Goal: Task Accomplishment & Management: Manage account settings

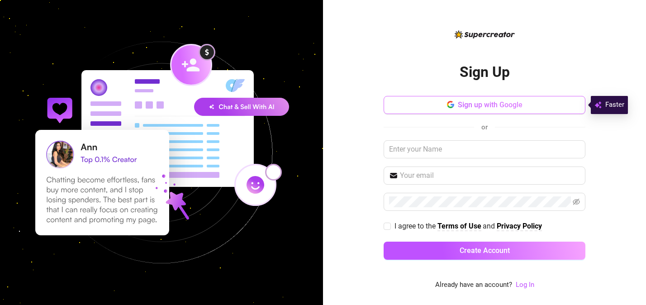
click at [463, 106] on span "Sign up with Google" at bounding box center [490, 104] width 65 height 9
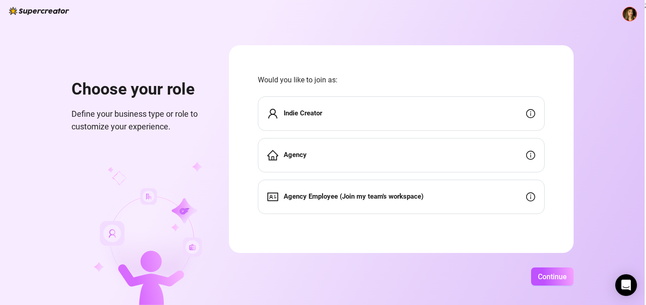
click at [635, 19] on span at bounding box center [630, 14] width 14 height 14
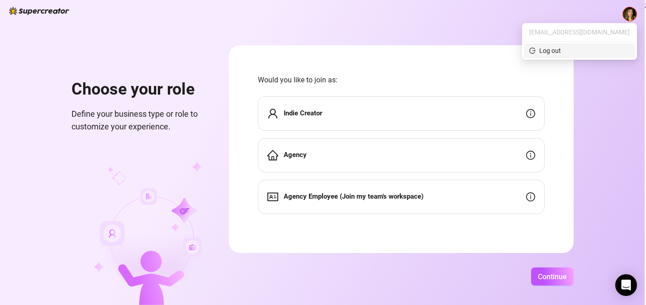
click at [561, 50] on div "Log out" at bounding box center [551, 51] width 22 height 10
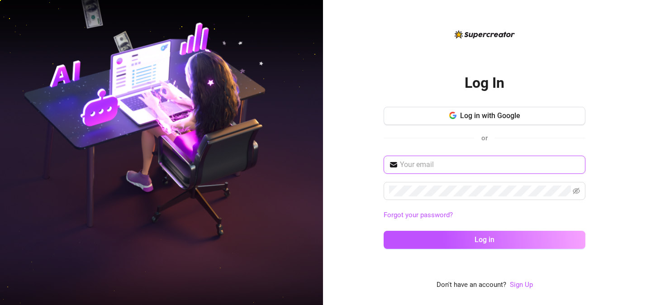
click at [454, 169] on input "text" at bounding box center [490, 164] width 180 height 11
type input "[EMAIL_ADDRESS][DOMAIN_NAME]"
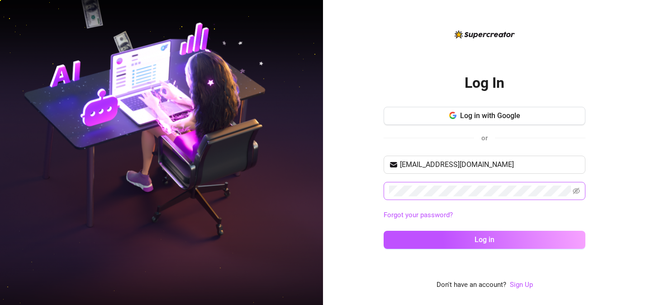
click at [403, 197] on span at bounding box center [485, 191] width 202 height 18
click at [577, 188] on icon "eye-invisible" at bounding box center [576, 190] width 7 height 7
click at [384, 231] on button "Log in" at bounding box center [485, 240] width 202 height 18
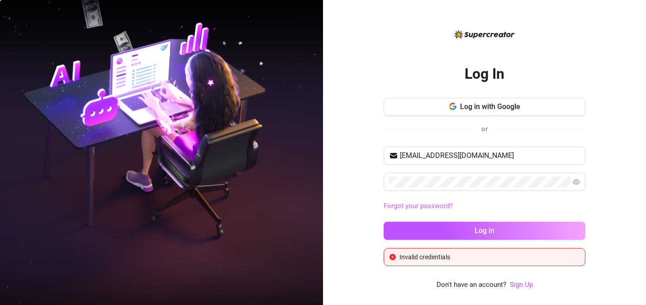
click at [432, 205] on link "Forgot your password?" at bounding box center [418, 206] width 69 height 8
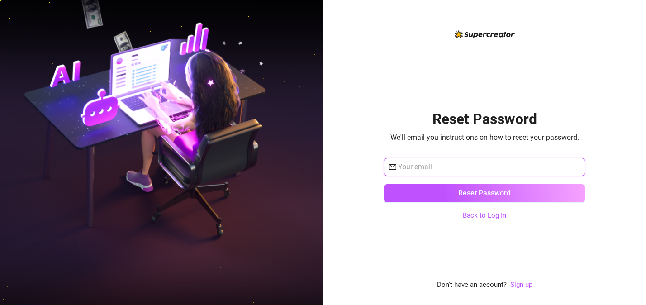
click at [449, 162] on input "text" at bounding box center [489, 167] width 182 height 11
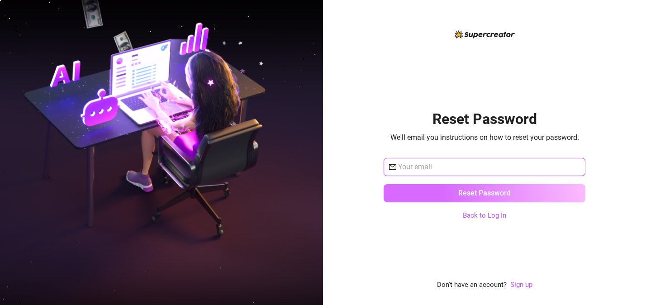
type input "[EMAIL_ADDRESS][DOMAIN_NAME]"
click at [483, 189] on span "Reset Password" at bounding box center [485, 193] width 53 height 9
